Goal: Task Accomplishment & Management: Use online tool/utility

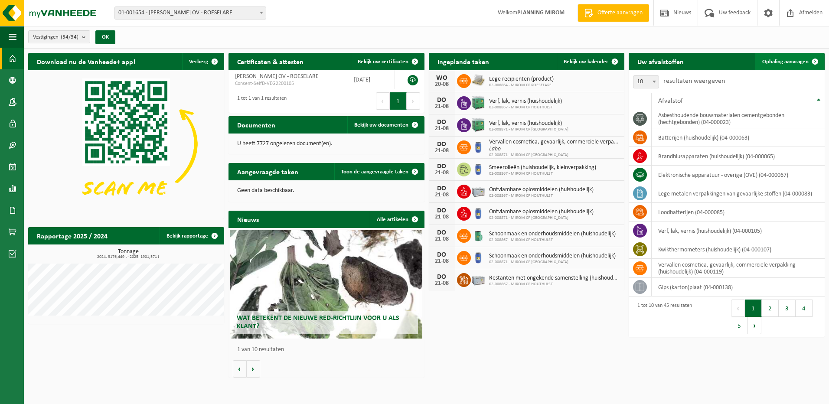
click at [781, 61] on span "Ophaling aanvragen" at bounding box center [785, 62] width 46 height 6
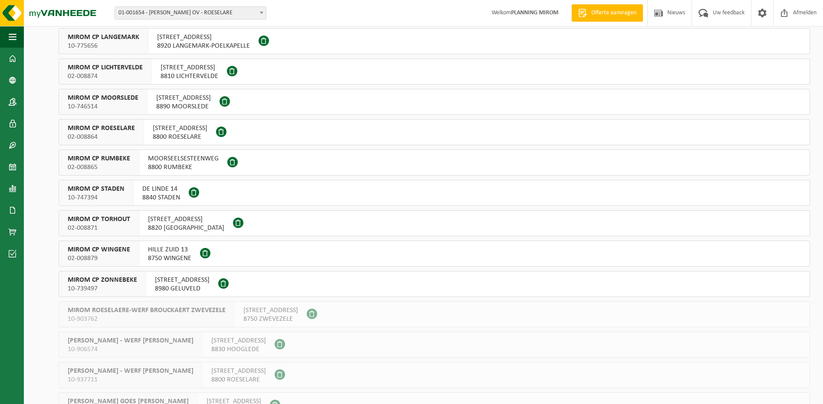
scroll to position [477, 0]
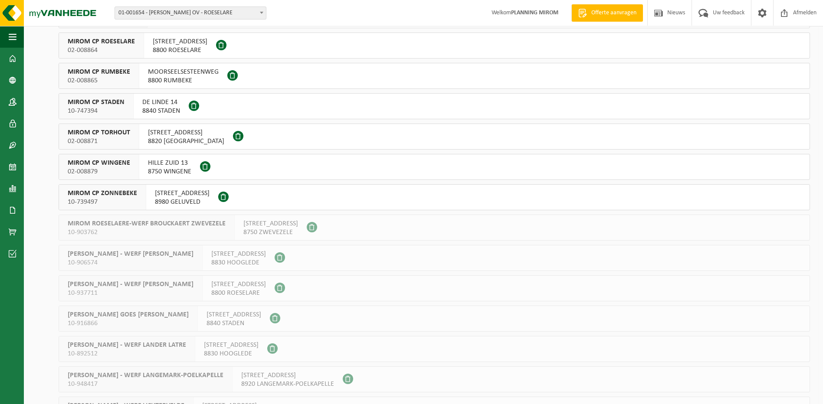
click at [161, 137] on span "8820 TORHOUT" at bounding box center [186, 141] width 76 height 9
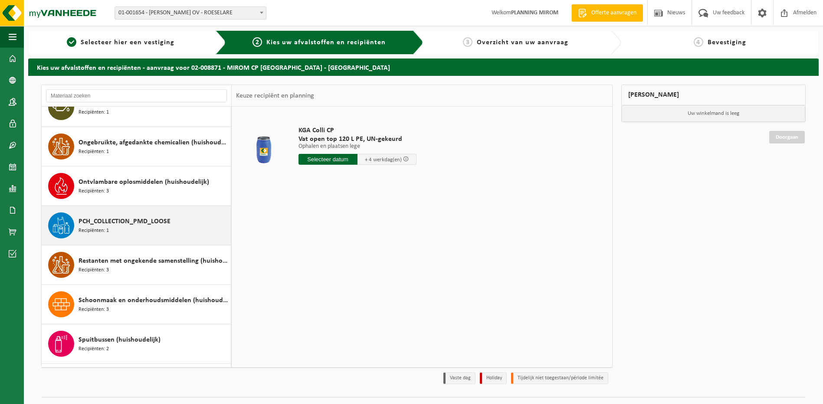
click at [118, 220] on span "PCH_COLLECTION_PMD_LOOSE" at bounding box center [124, 221] width 92 height 10
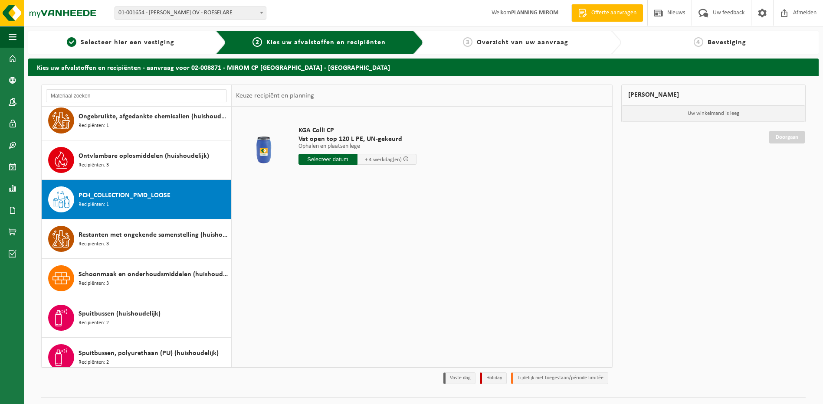
scroll to position [750, 0]
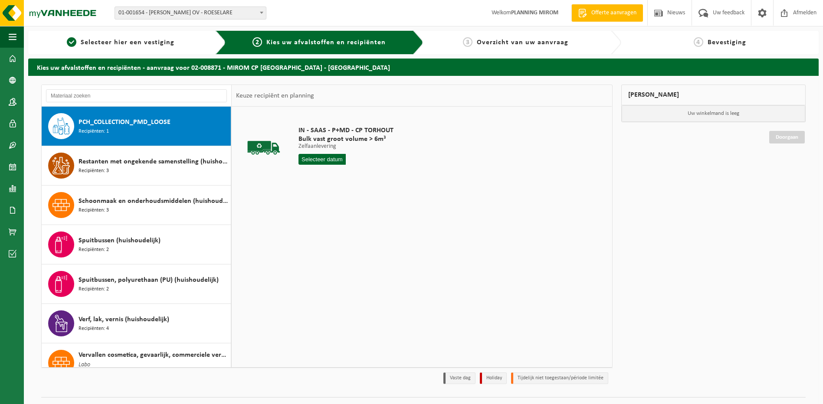
click at [328, 161] on input "text" at bounding box center [322, 159] width 48 height 11
click at [307, 250] on div "18" at bounding box center [306, 250] width 15 height 14
type input "Van [DATE]"
click at [324, 193] on button "In winkelmand" at bounding box center [323, 192] width 48 height 14
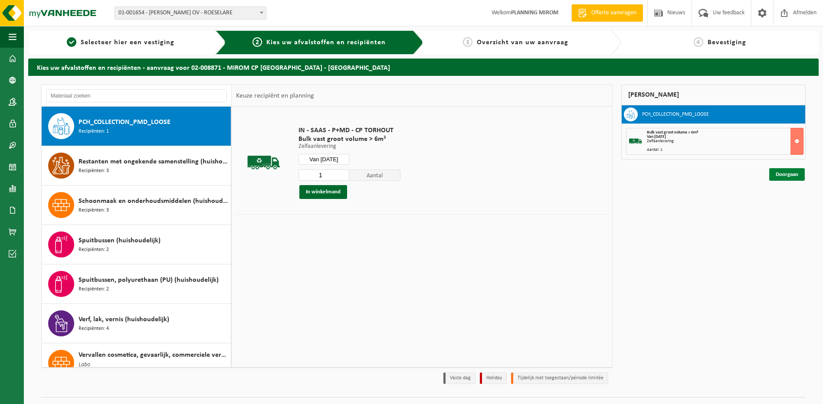
click at [783, 176] on link "Doorgaan" at bounding box center [787, 174] width 36 height 13
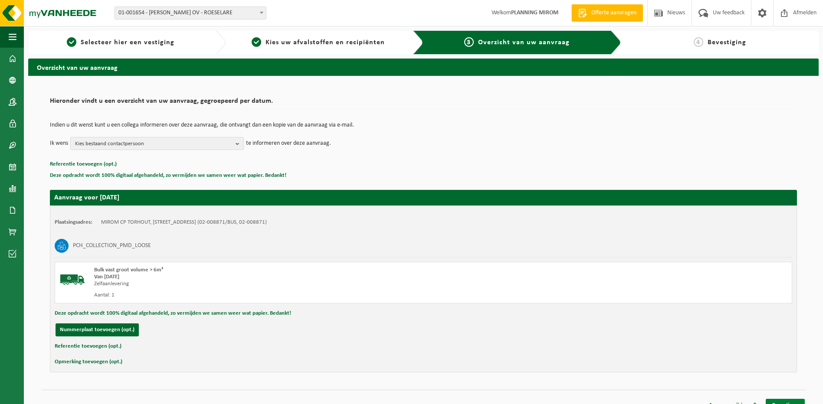
click at [780, 400] on link "Bevestigen" at bounding box center [784, 405] width 39 height 13
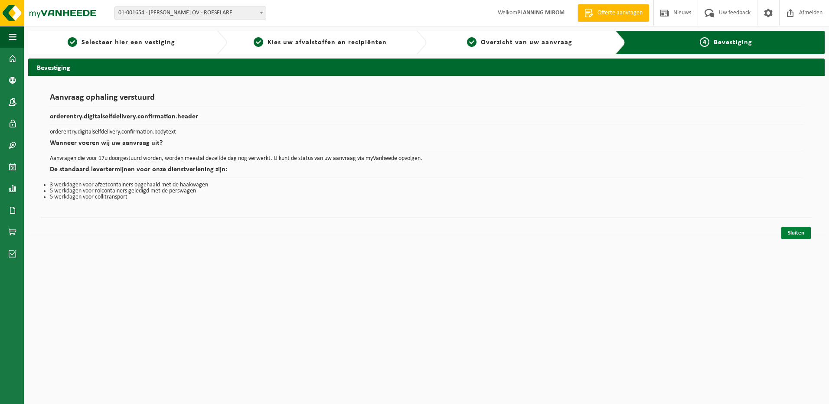
click at [791, 232] on link "Sluiten" at bounding box center [795, 233] width 29 height 13
